Goal: Information Seeking & Learning: Compare options

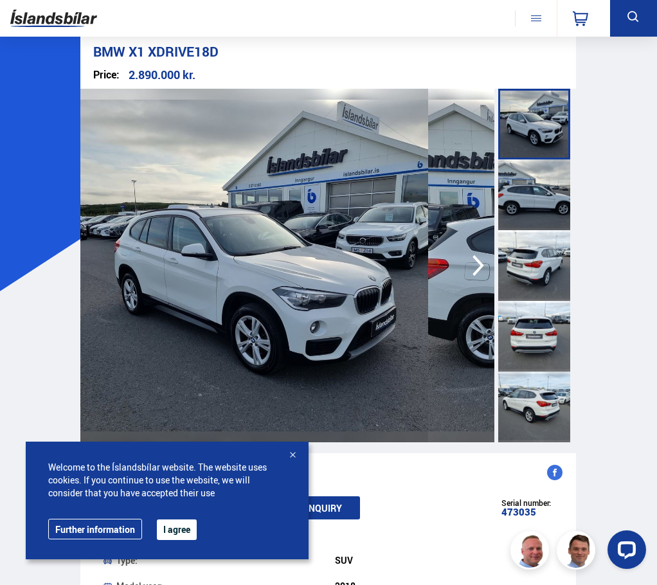
scroll to position [129, 0]
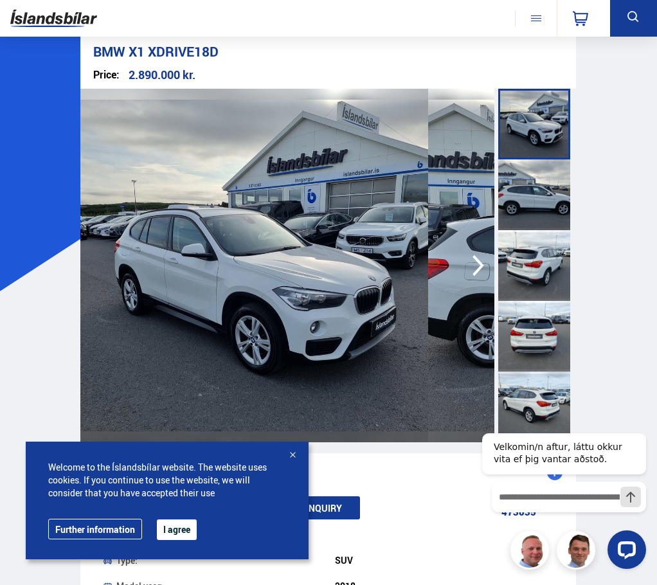
click at [21, 30] on img at bounding box center [53, 19] width 87 height 28
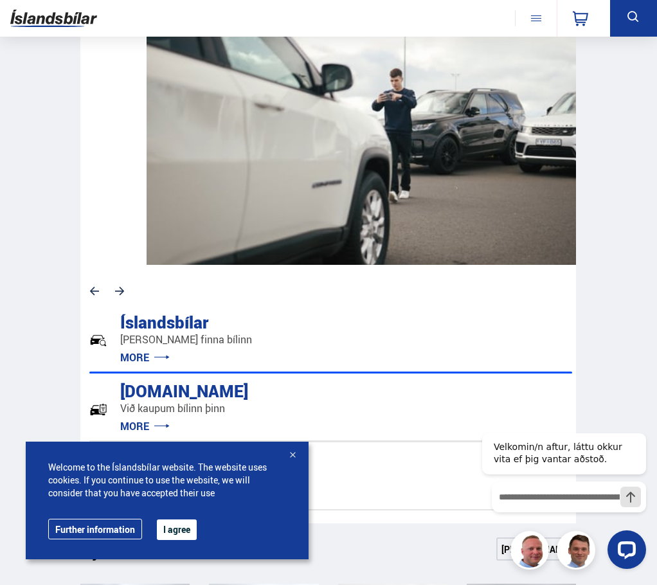
scroll to position [386, 0]
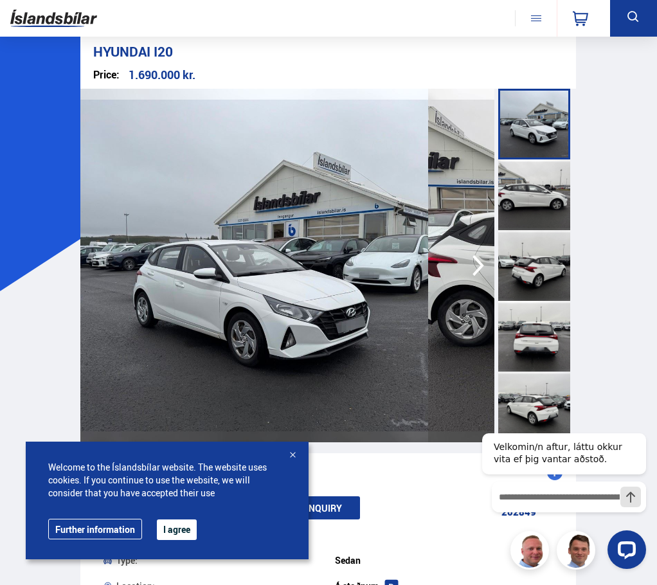
click at [291, 455] on div at bounding box center [292, 455] width 13 height 13
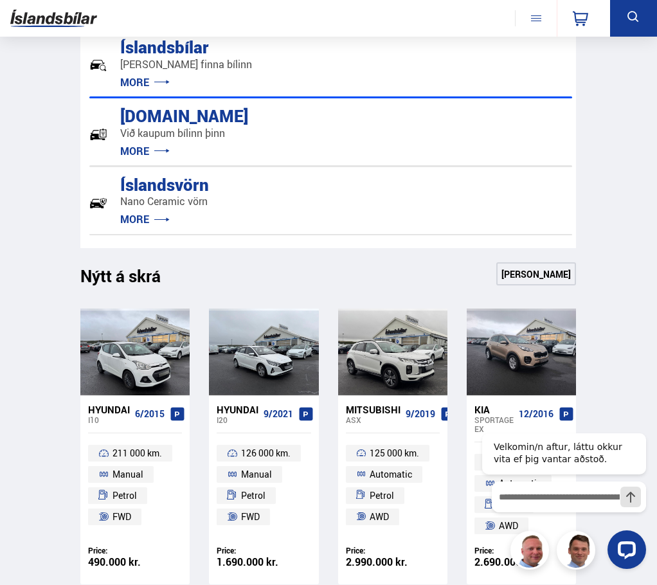
scroll to position [643, 0]
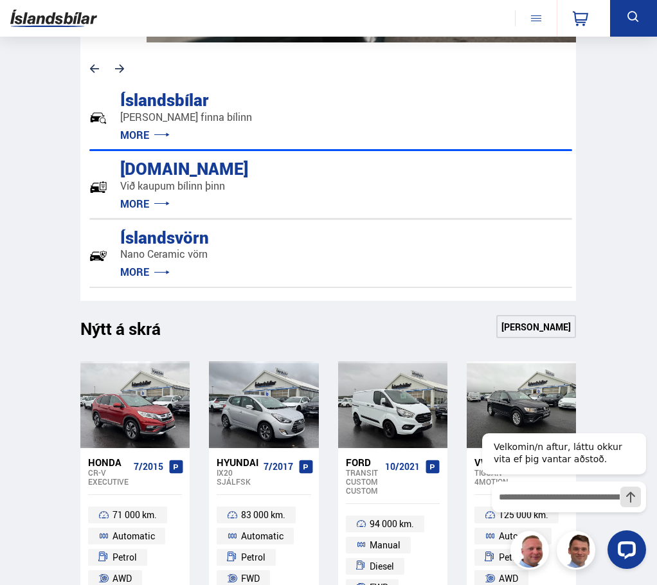
scroll to position [707, 0]
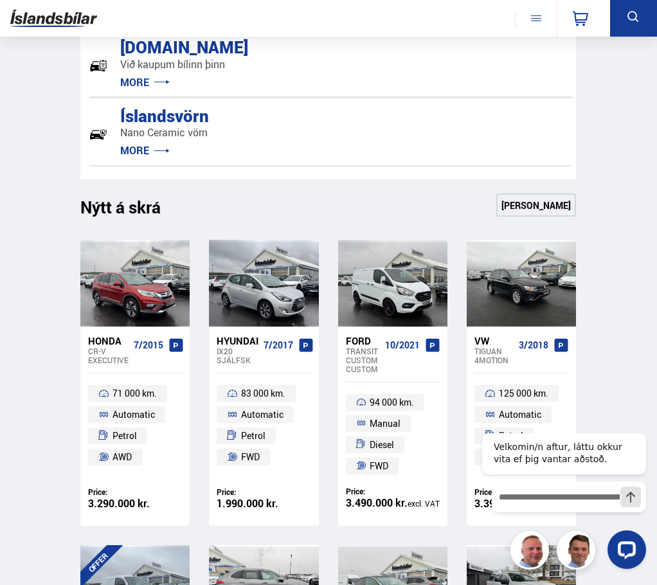
click at [231, 545] on div at bounding box center [242, 588] width 22 height 86
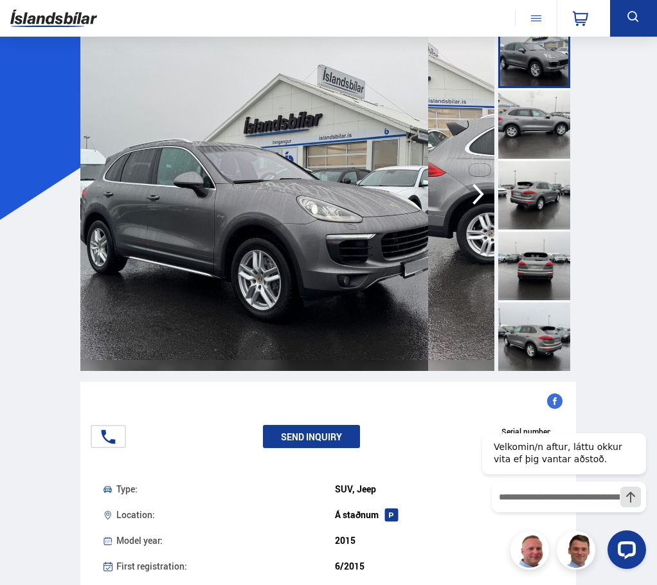
scroll to position [64, 0]
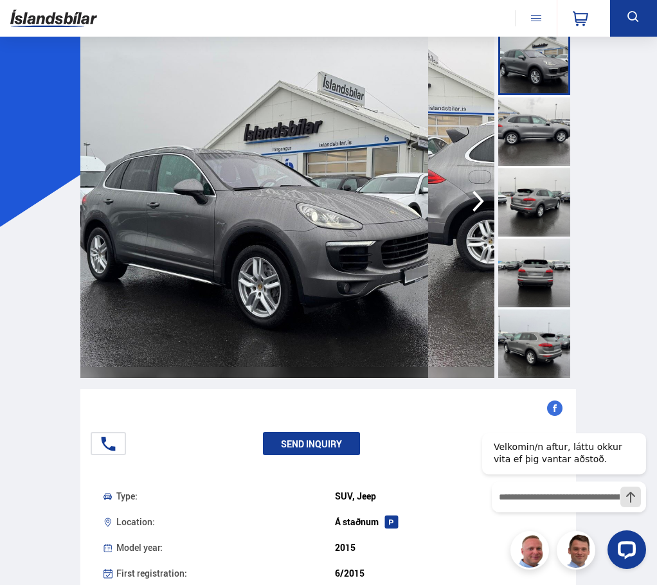
click at [498, 130] on div at bounding box center [534, 130] width 72 height 71
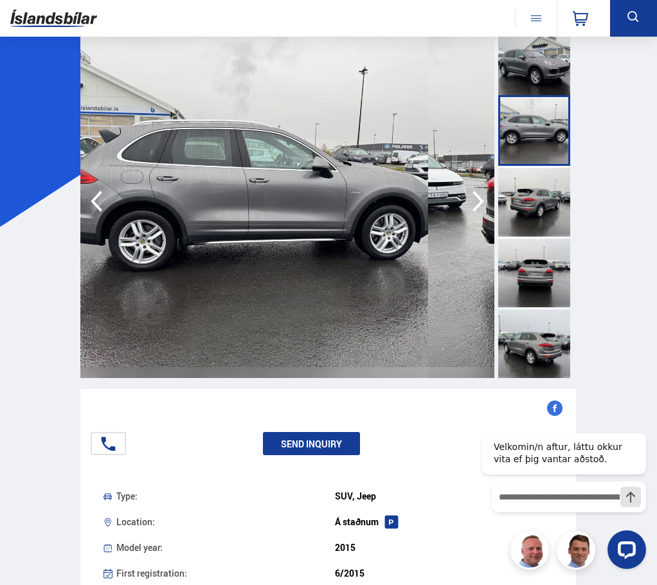
click at [498, 226] on div at bounding box center [534, 201] width 72 height 71
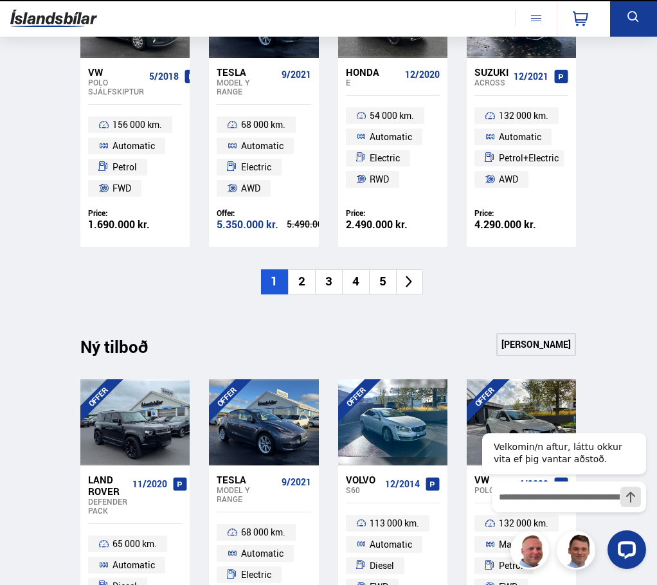
scroll to position [707, 0]
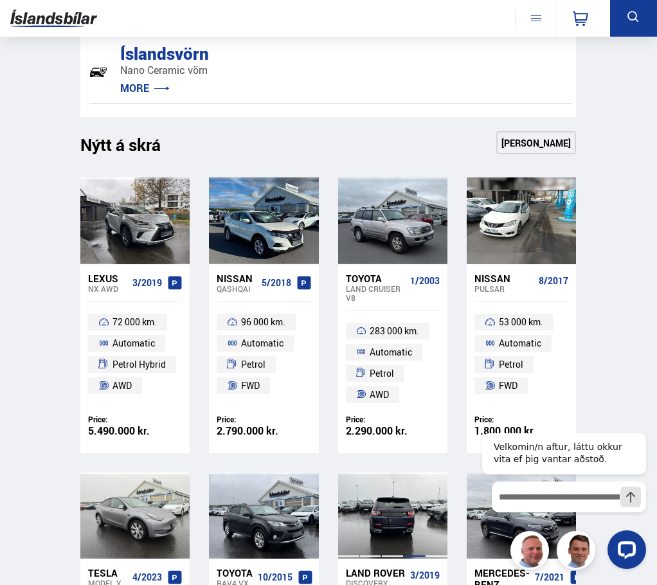
scroll to position [772, 0]
